Goal: Information Seeking & Learning: Learn about a topic

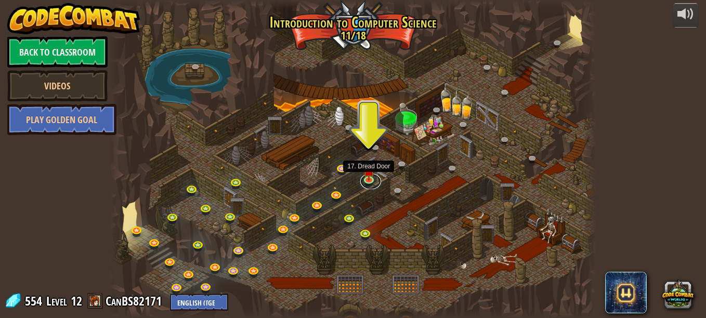
click at [368, 179] on link at bounding box center [370, 182] width 21 height 16
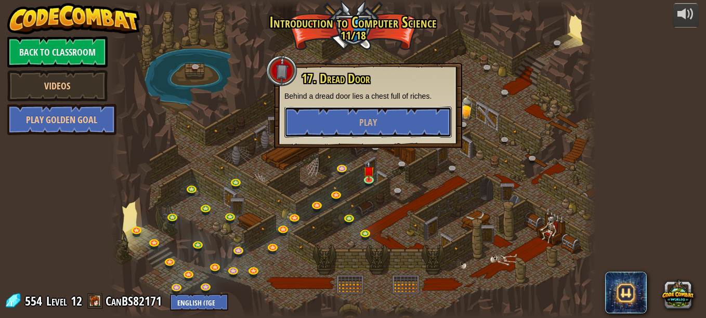
click at [355, 121] on button "Play" at bounding box center [367, 122] width 167 height 31
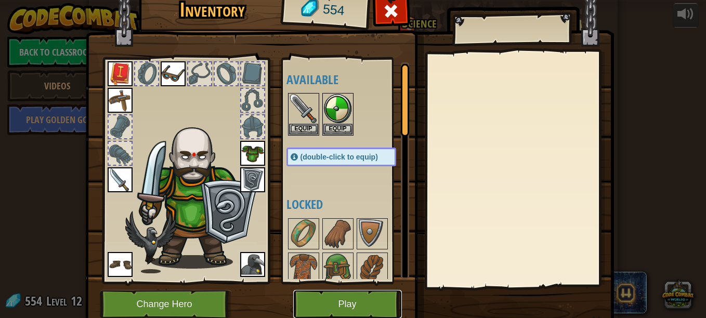
click at [330, 307] on button "Play" at bounding box center [347, 304] width 109 height 29
